Goal: Task Accomplishment & Management: Manage account settings

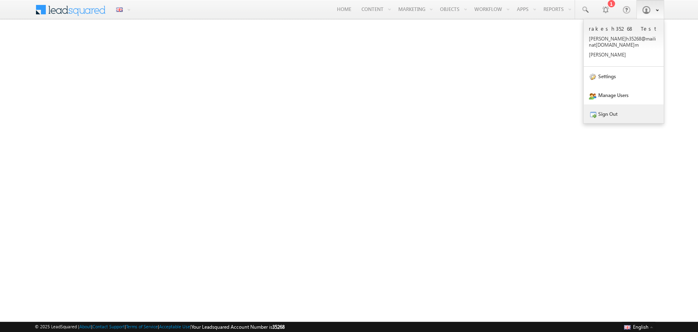
click at [625, 104] on link "Sign Out" at bounding box center [624, 113] width 80 height 19
click at [613, 104] on link "Sign Out" at bounding box center [624, 113] width 80 height 19
